Goal: Task Accomplishment & Management: Use online tool/utility

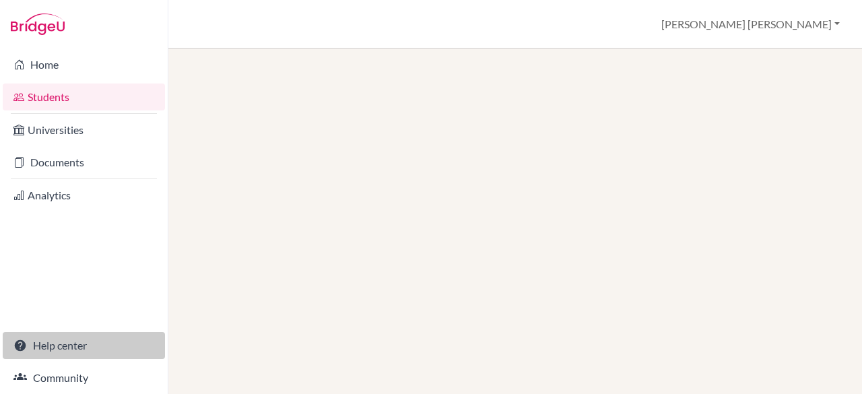
click at [66, 340] on link "Help center" at bounding box center [84, 345] width 162 height 27
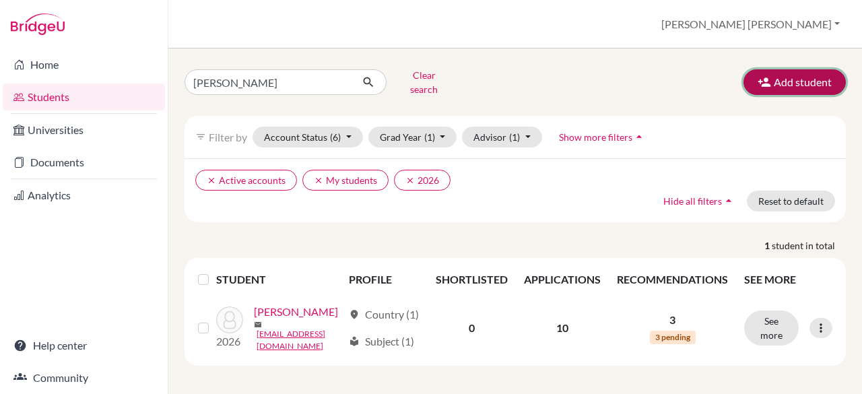
click at [775, 80] on button "Add student" at bounding box center [794, 82] width 102 height 26
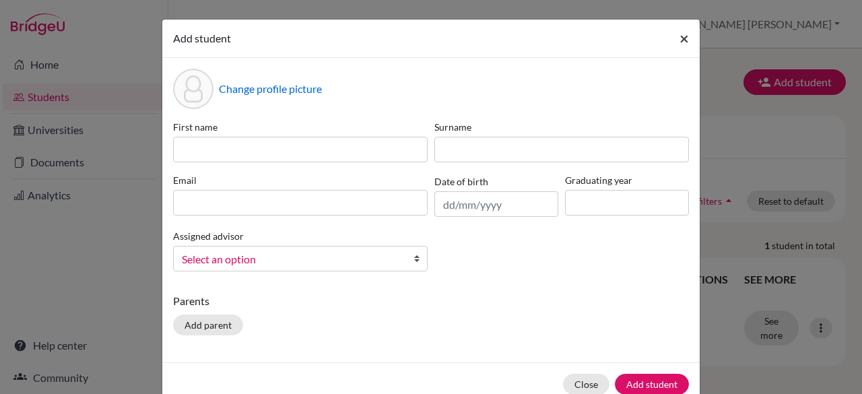
click at [679, 43] on span "×" at bounding box center [683, 38] width 9 height 20
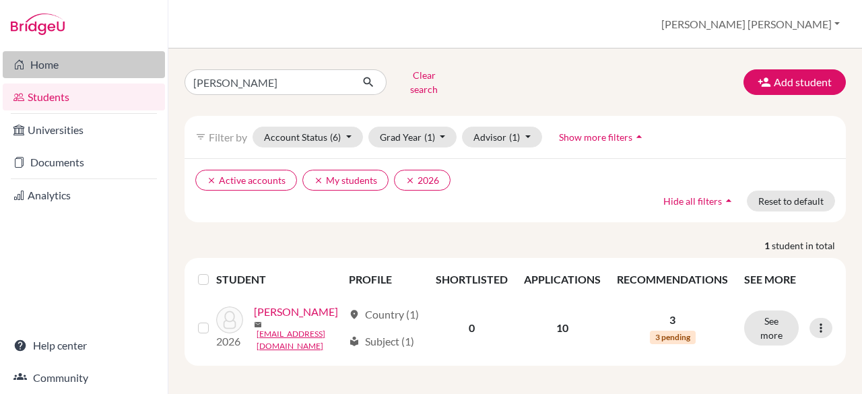
click at [20, 55] on link "Home" at bounding box center [84, 64] width 162 height 27
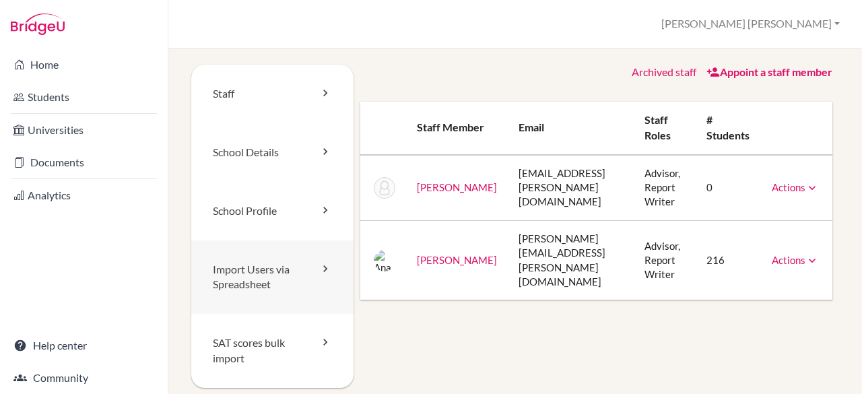
click at [255, 271] on link "Import Users via Spreadsheet" at bounding box center [272, 277] width 162 height 74
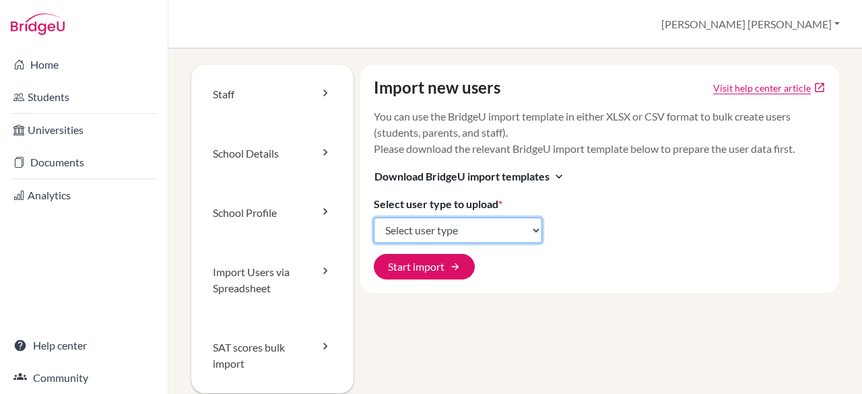
click at [492, 234] on select "Select user type Students Students and parents Parents Advisors Report writers" at bounding box center [458, 230] width 168 height 26
select select "students"
click at [374, 217] on select "Select user type Students Students and parents Parents Advisors Report writers" at bounding box center [458, 230] width 168 height 26
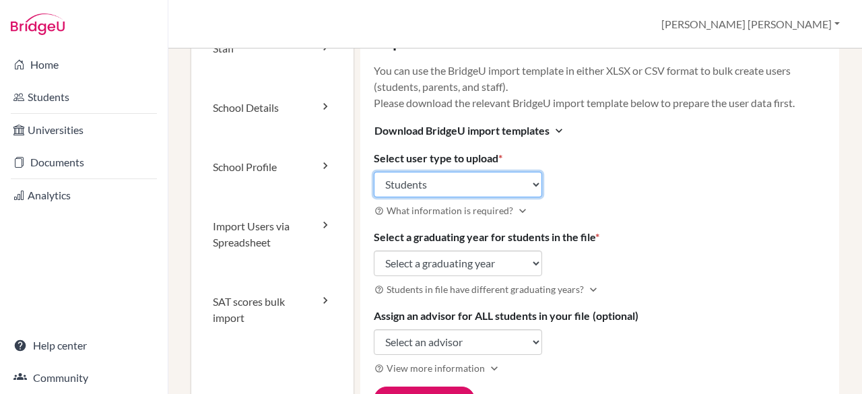
scroll to position [50, 0]
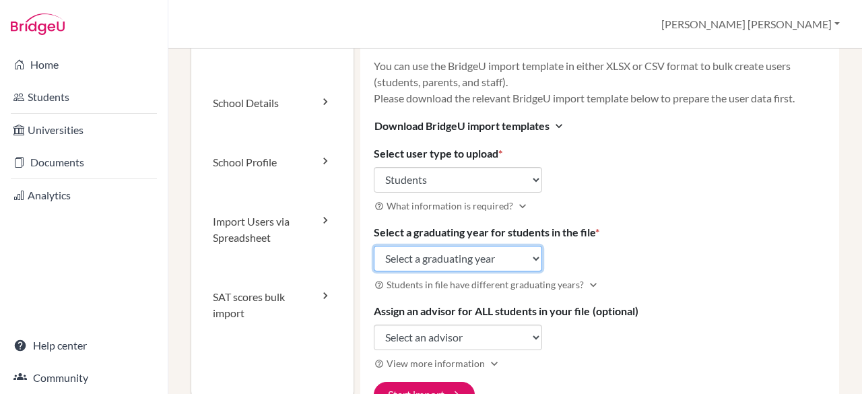
click at [530, 252] on select "Select a graduating year [DATE] 2025 2026 2027 2028 2029" at bounding box center [458, 259] width 168 height 26
select select "2028"
click at [374, 246] on select "Select a graduating year [DATE] 2025 2026 2027 2028 2029" at bounding box center [458, 259] width 168 height 26
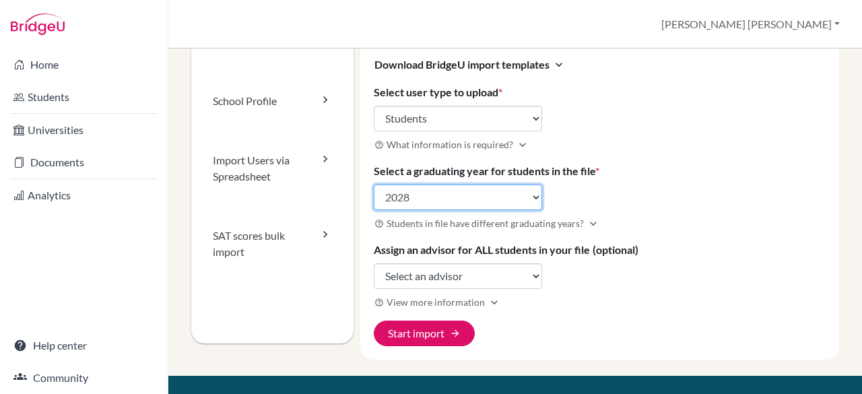
scroll to position [151, 0]
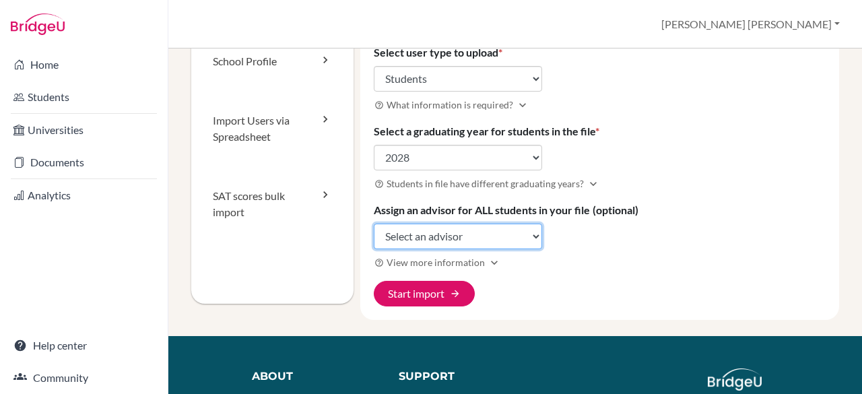
click at [490, 230] on select "Select an advisor [PERSON_NAME] [PERSON_NAME]" at bounding box center [458, 236] width 168 height 26
click at [501, 232] on select "Select an advisor Naike Lahens Ana Lydia Noelsaint" at bounding box center [458, 236] width 168 height 26
select select "96432"
click at [374, 223] on select "Select an advisor Naike Lahens Ana Lydia Noelsaint" at bounding box center [458, 236] width 168 height 26
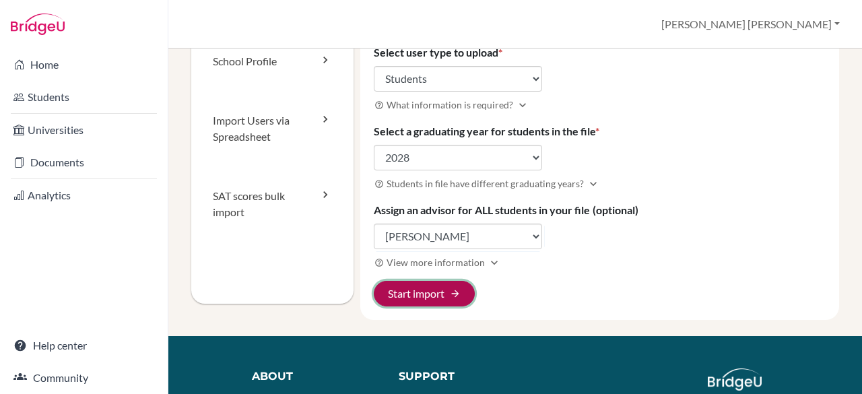
click at [421, 291] on button "Start import arrow_forward" at bounding box center [424, 294] width 101 height 26
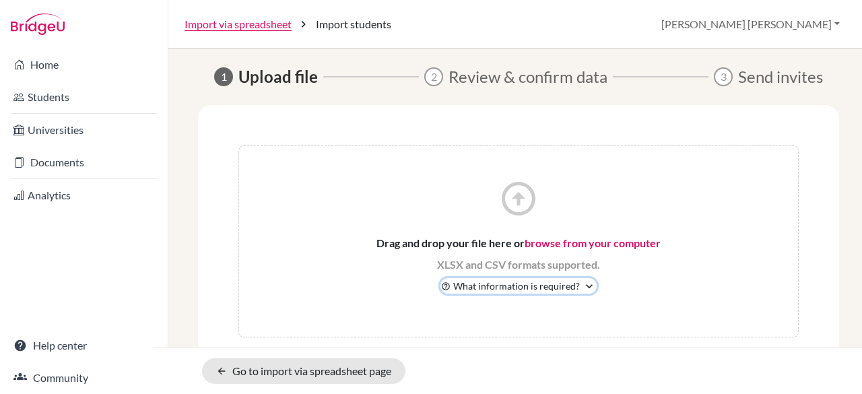
click at [587, 285] on icon "expand_more" at bounding box center [588, 285] width 13 height 13
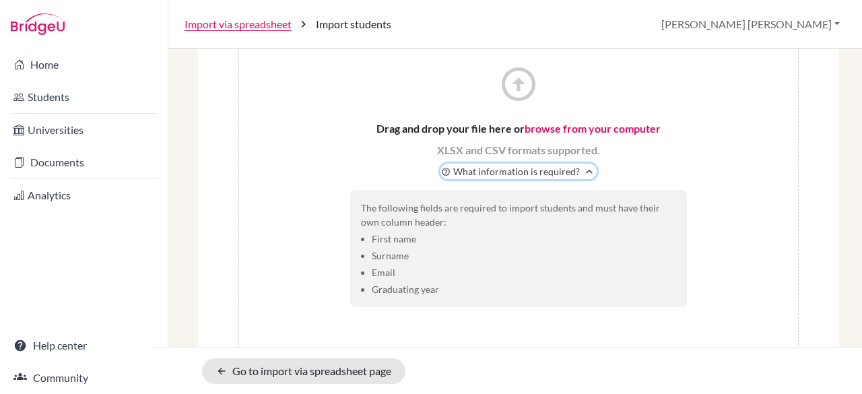
scroll to position [127, 0]
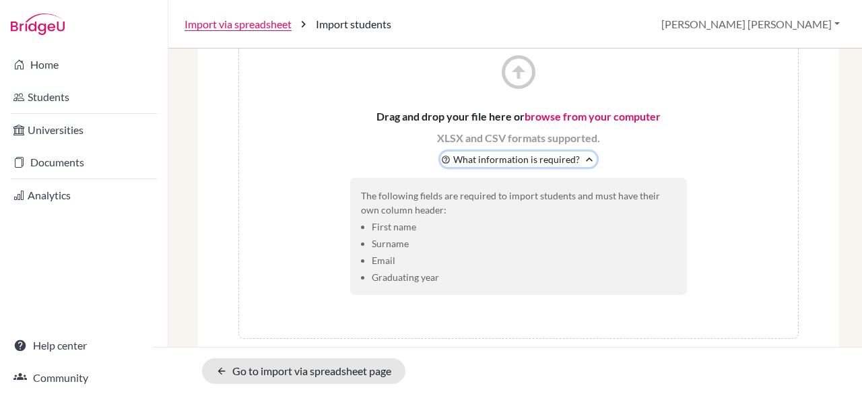
click at [492, 154] on span "What information is required?" at bounding box center [516, 159] width 127 height 14
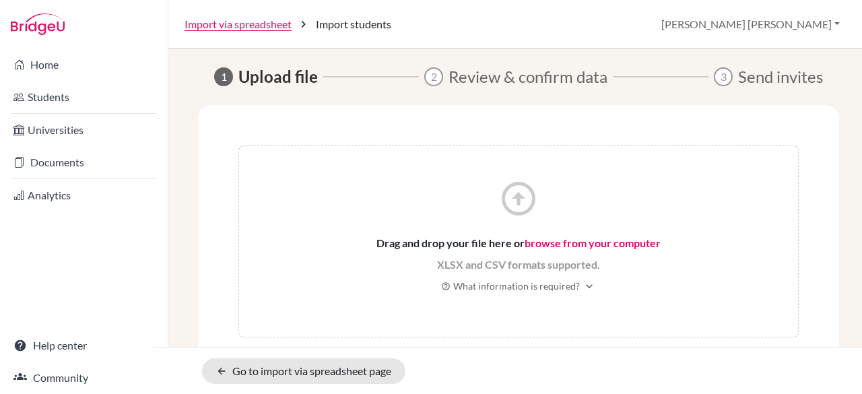
click at [555, 240] on link "browse from your computer" at bounding box center [592, 242] width 136 height 13
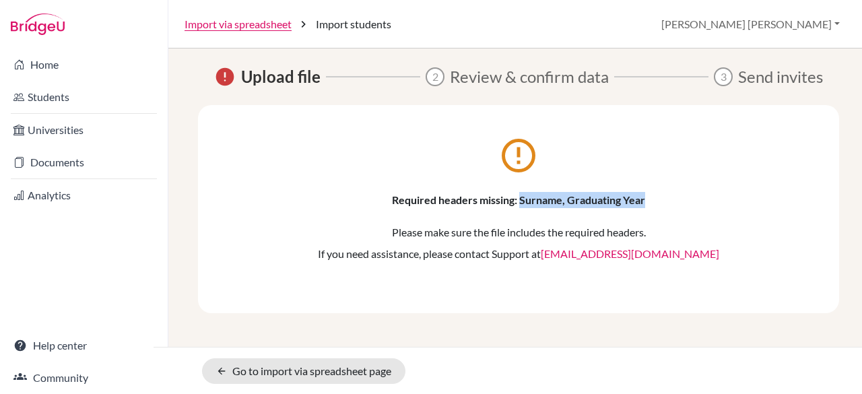
drag, startPoint x: 520, startPoint y: 202, endPoint x: 650, endPoint y: 199, distance: 129.9
click at [650, 199] on p "Required headers missing: Surname, Graduating Year" at bounding box center [518, 200] width 560 height 16
click at [510, 267] on div "error_outline Required headers missing: Surname, Graduating Year Please make su…" at bounding box center [518, 208] width 560 height 127
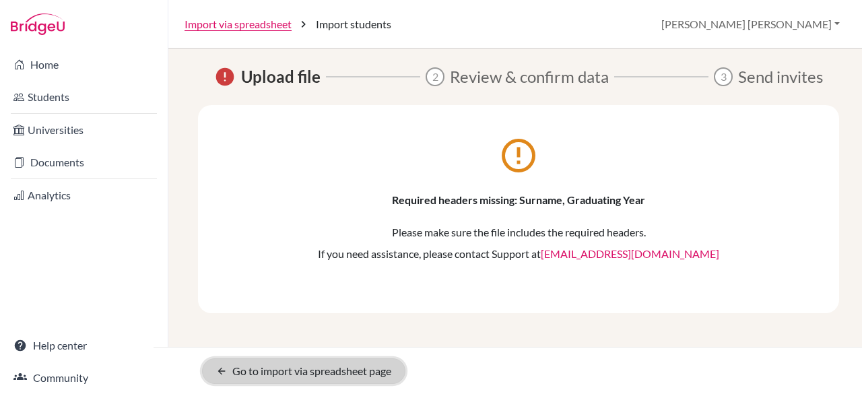
click at [277, 367] on link "arrow_back Go to import via spreadsheet page" at bounding box center [303, 371] width 203 height 26
